Goal: Task Accomplishment & Management: Manage account settings

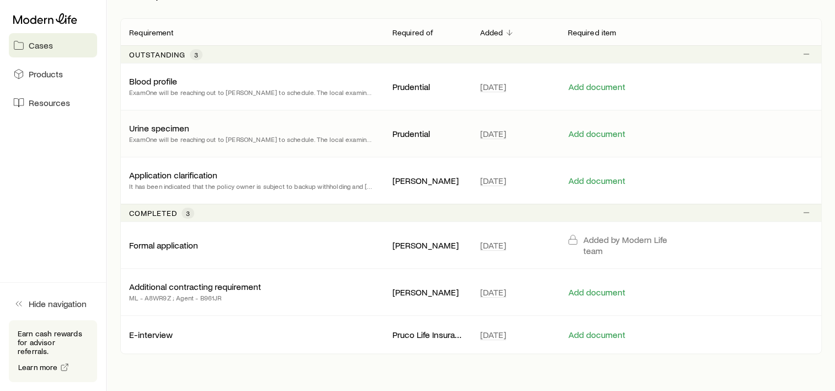
scroll to position [221, 0]
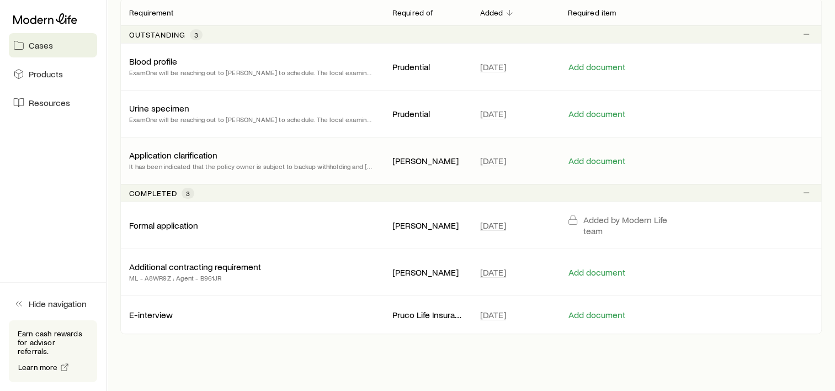
click at [193, 166] on p "It has been indicated that the policy owner is subject to backup withholding an…" at bounding box center [252, 166] width 246 height 11
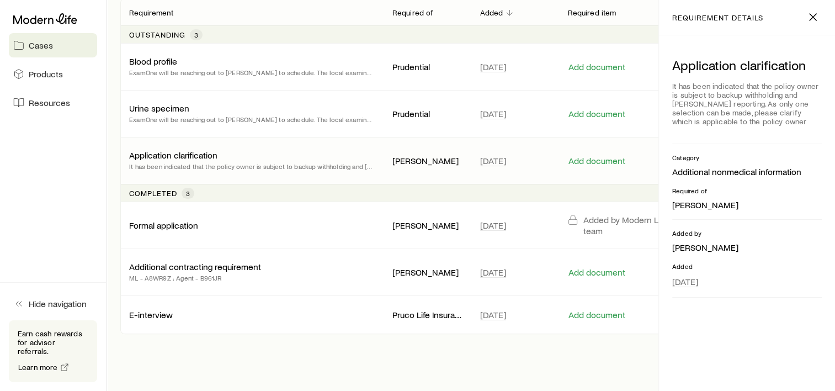
scroll to position [256, 0]
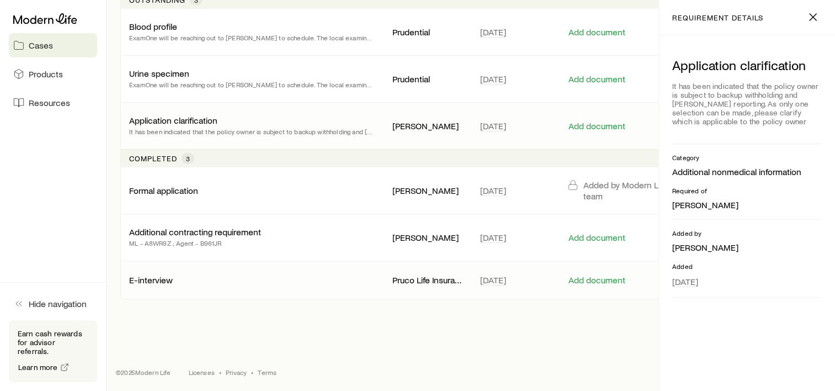
click at [252, 272] on div "E-interview Pruco Life Insurance Company [DATE] Add document" at bounding box center [471, 280] width 702 height 38
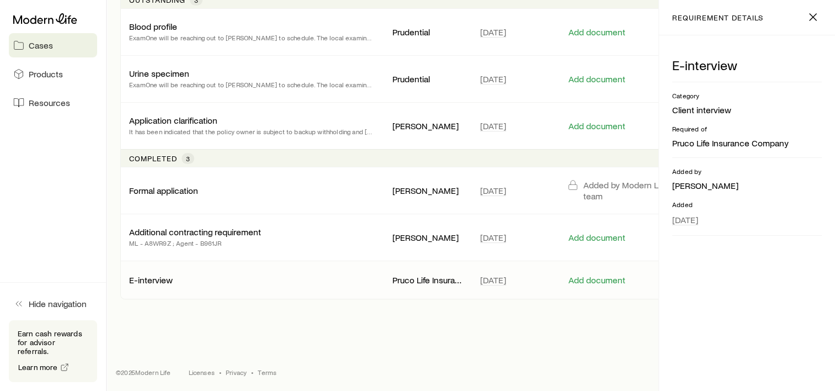
click at [159, 280] on p "E-interview" at bounding box center [151, 279] width 44 height 11
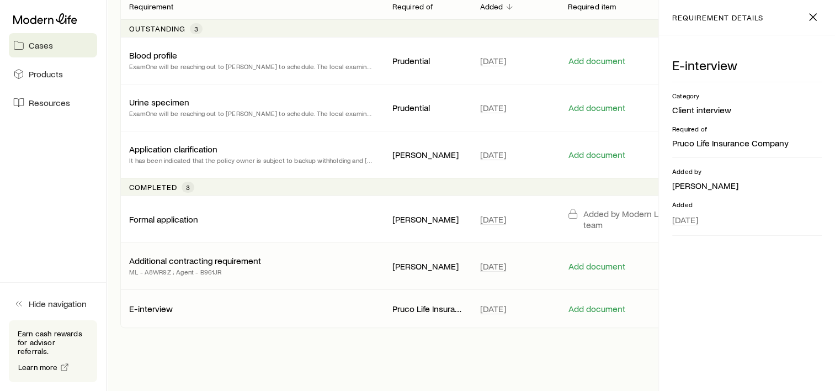
scroll to position [200, 0]
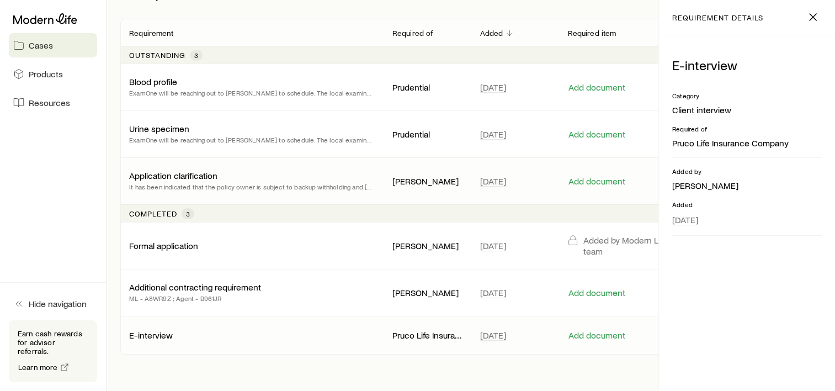
click at [199, 177] on p "Application clarification" at bounding box center [173, 175] width 88 height 11
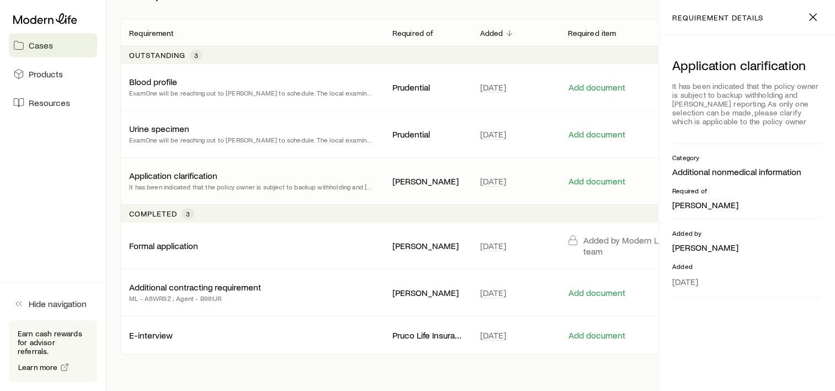
click at [750, 110] on div "It has been indicated that the policy owner is subject to backup withholding an…" at bounding box center [747, 103] width 150 height 53
click at [189, 174] on p "Application clarification" at bounding box center [173, 175] width 88 height 11
click at [784, 106] on div "It has been indicated that the policy owner is subject to backup withholding an…" at bounding box center [747, 103] width 150 height 53
click at [706, 105] on div "It has been indicated that the policy owner is subject to backup withholding an…" at bounding box center [747, 103] width 150 height 53
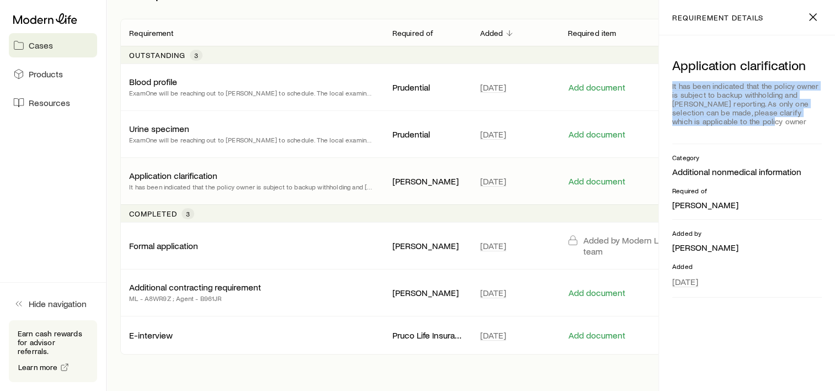
drag, startPoint x: 729, startPoint y: 121, endPoint x: 667, endPoint y: 86, distance: 71.5
click at [667, 86] on div "Application clarification It has been indicated that the policy owner is subjec…" at bounding box center [747, 213] width 176 height 356
copy div "It has been indicated that the policy owner is subject to backup withholding an…"
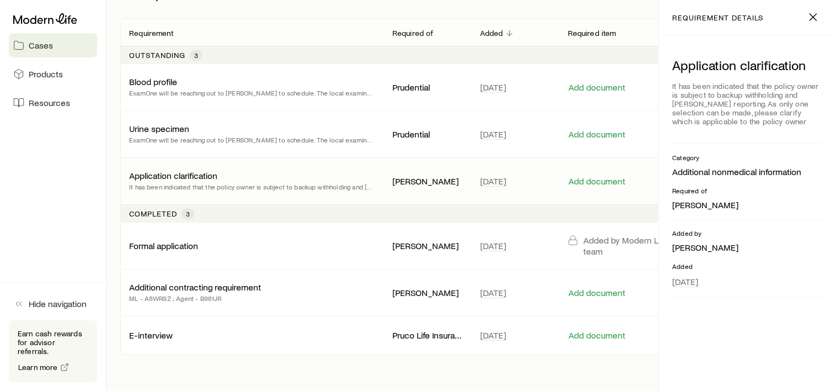
click at [789, 359] on div "Application clarification It has been indicated that the policy owner is subjec…" at bounding box center [747, 213] width 176 height 356
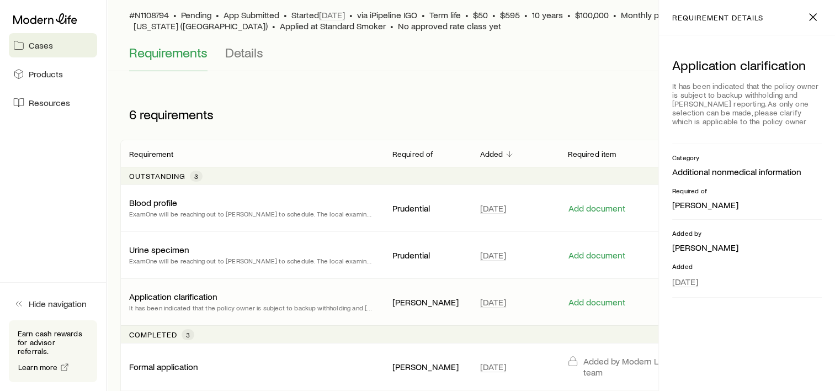
scroll to position [0, 0]
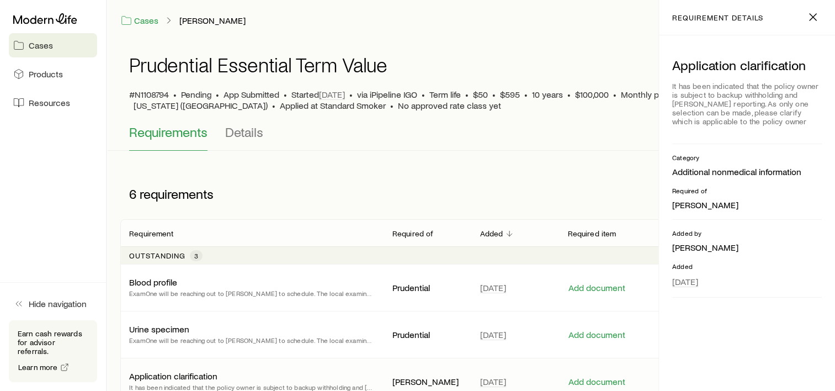
click at [786, 267] on p "Added" at bounding box center [747, 266] width 150 height 9
click at [744, 100] on div "It has been indicated that the policy owner is subject to backup withholding an…" at bounding box center [747, 103] width 150 height 53
click at [486, 190] on div "6 requirements" at bounding box center [471, 193] width 702 height 51
click at [776, 103] on div "It has been indicated that the policy owner is subject to backup withholding an…" at bounding box center [747, 103] width 150 height 53
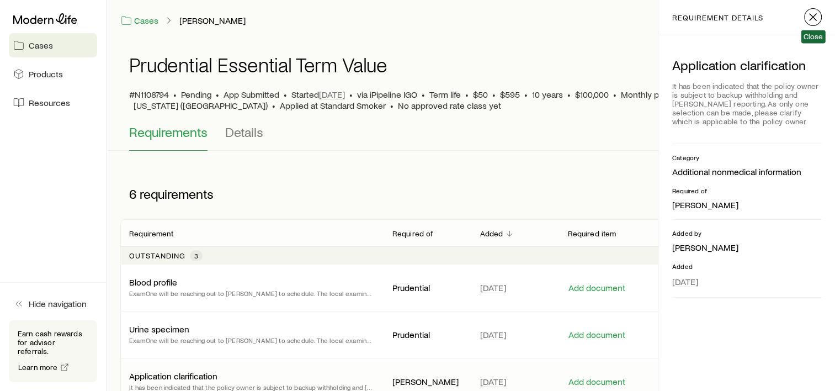
click at [809, 14] on icon "button" at bounding box center [813, 16] width 13 height 13
